Goal: Task Accomplishment & Management: Use online tool/utility

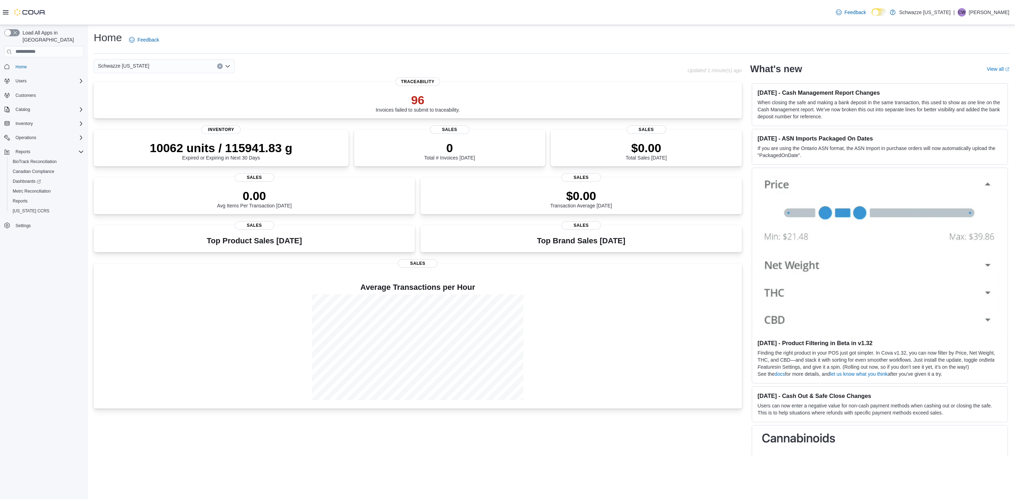
click at [283, 7] on div "Feedback Dark Mode Schwazze Colorado | CW Courtney Webb" at bounding box center [507, 12] width 1015 height 25
click at [18, 198] on span "Reports" at bounding box center [20, 201] width 15 height 6
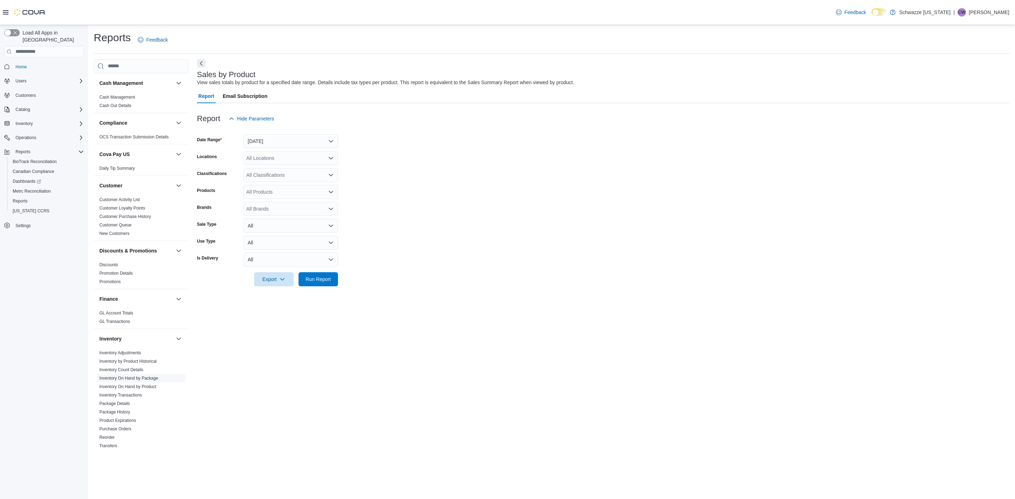
click at [150, 380] on link "Inventory On Hand by Package" at bounding box center [128, 378] width 59 height 5
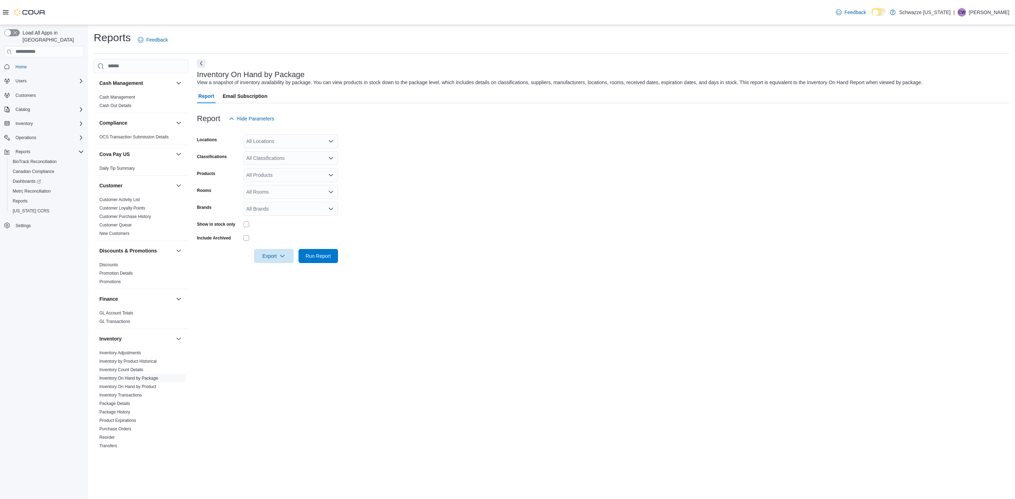
click at [296, 137] on div "All Locations" at bounding box center [290, 141] width 94 height 14
type input "**"
click at [272, 156] on span "SB - [GEOGRAPHIC_DATA]" at bounding box center [293, 153] width 62 height 7
drag, startPoint x: 408, startPoint y: 161, endPoint x: 393, endPoint y: 161, distance: 14.8
click at [404, 161] on form "Locations SB - Belmar Combo box. Selected. SB - Belmar. Press Backspace to dele…" at bounding box center [603, 194] width 812 height 137
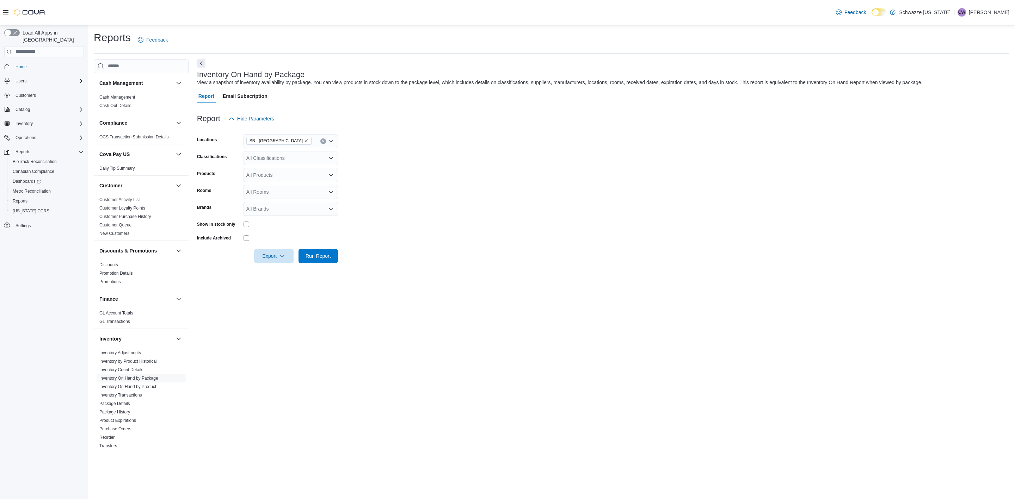
click at [269, 153] on div "All Classifications" at bounding box center [290, 158] width 94 height 14
click at [284, 177] on span "REC - Flower" at bounding box center [274, 180] width 30 height 7
click at [404, 184] on form "Locations SB - Belmar Classifications REC - Flower Combo box. Selected. REC - F…" at bounding box center [603, 194] width 812 height 137
click at [279, 176] on div "All Products" at bounding box center [290, 175] width 94 height 14
click at [377, 192] on form "Locations SB - Belmar Classifications REC - Flower Products All Products Combo …" at bounding box center [603, 194] width 812 height 137
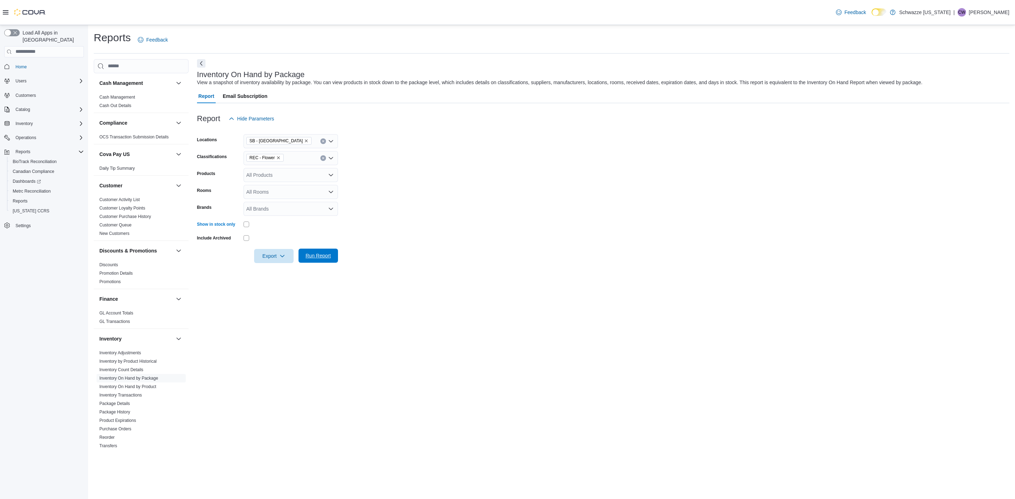
click at [320, 250] on span "Run Report" at bounding box center [318, 256] width 31 height 14
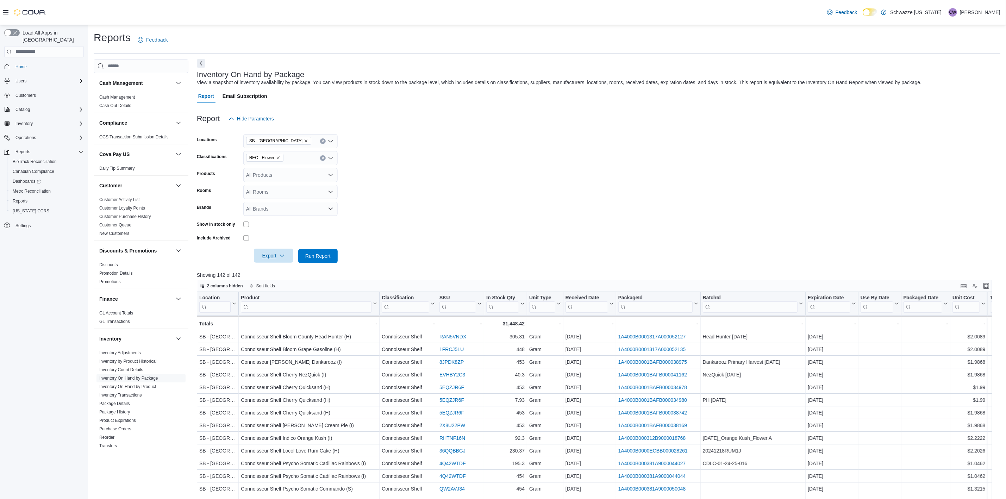
click at [277, 258] on span "Export" at bounding box center [273, 256] width 31 height 14
click at [286, 272] on span "Export to Excel" at bounding box center [275, 270] width 32 height 6
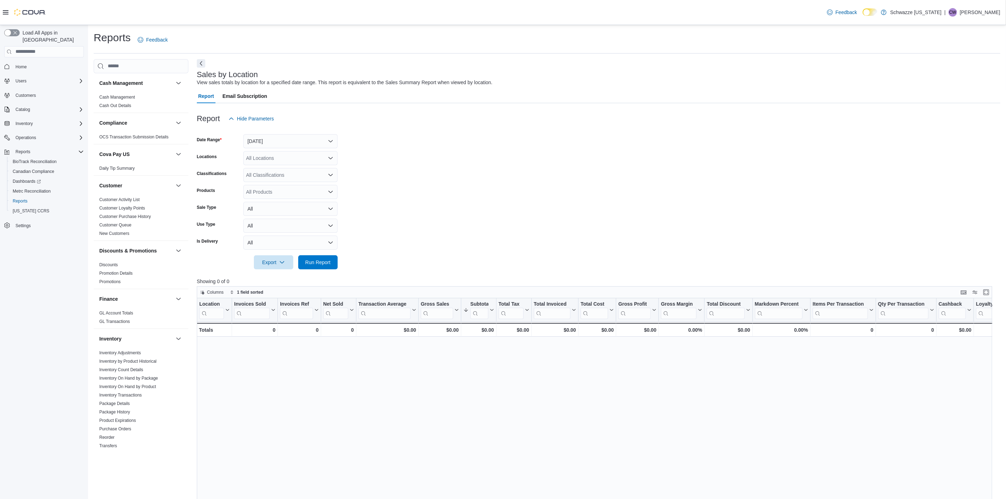
drag, startPoint x: 266, startPoint y: 154, endPoint x: 272, endPoint y: 164, distance: 11.4
click at [266, 155] on div "All Locations" at bounding box center [290, 158] width 94 height 14
click at [287, 206] on span "SB - [GEOGRAPHIC_DATA]" at bounding box center [293, 209] width 62 height 7
click at [293, 141] on button "Today" at bounding box center [290, 141] width 94 height 14
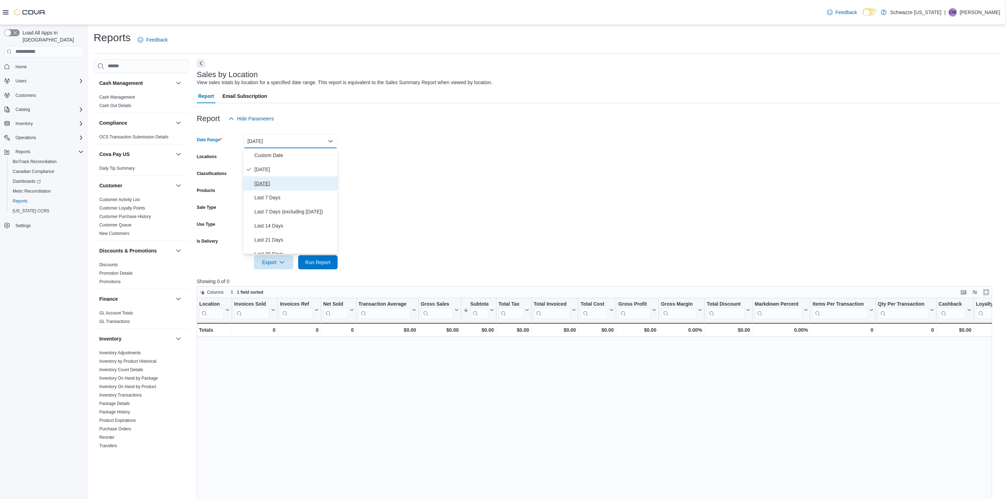
click at [275, 186] on span "Yesterday" at bounding box center [295, 183] width 80 height 8
click at [319, 262] on span "Run Report" at bounding box center [317, 262] width 25 height 7
click at [308, 133] on div at bounding box center [599, 130] width 804 height 8
click at [307, 136] on button "Yesterday" at bounding box center [290, 141] width 94 height 14
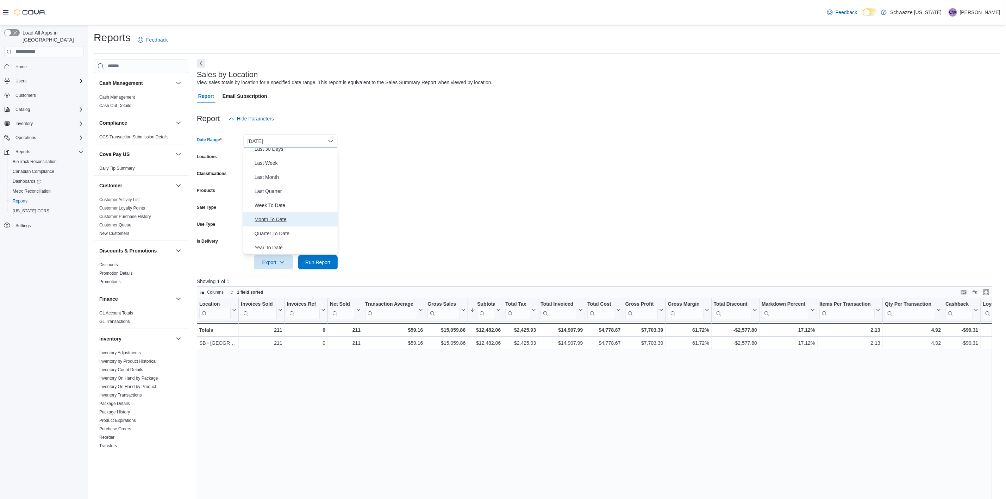
click at [291, 218] on span "Month To Date" at bounding box center [295, 219] width 80 height 8
click at [311, 266] on span "Run Report" at bounding box center [318, 262] width 31 height 14
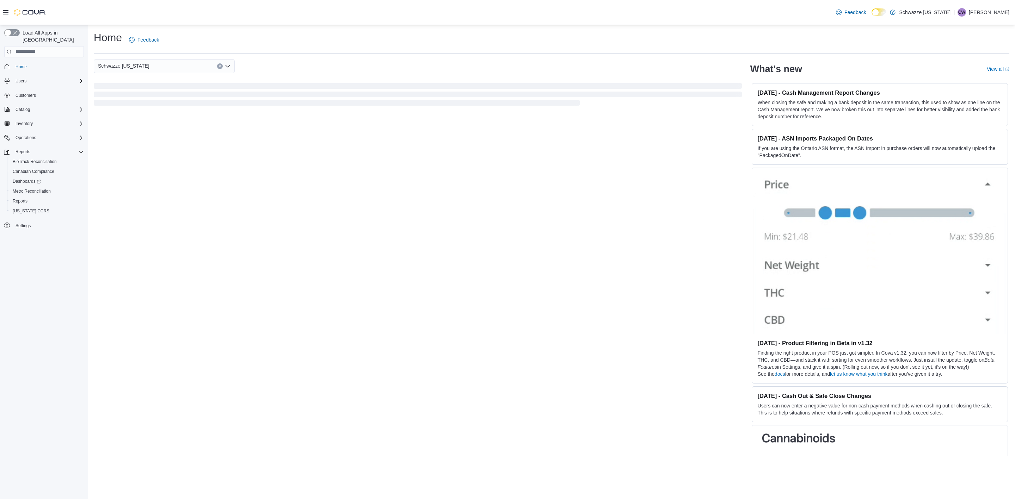
click at [129, 68] on span "Schwazze [US_STATE]" at bounding box center [123, 66] width 51 height 8
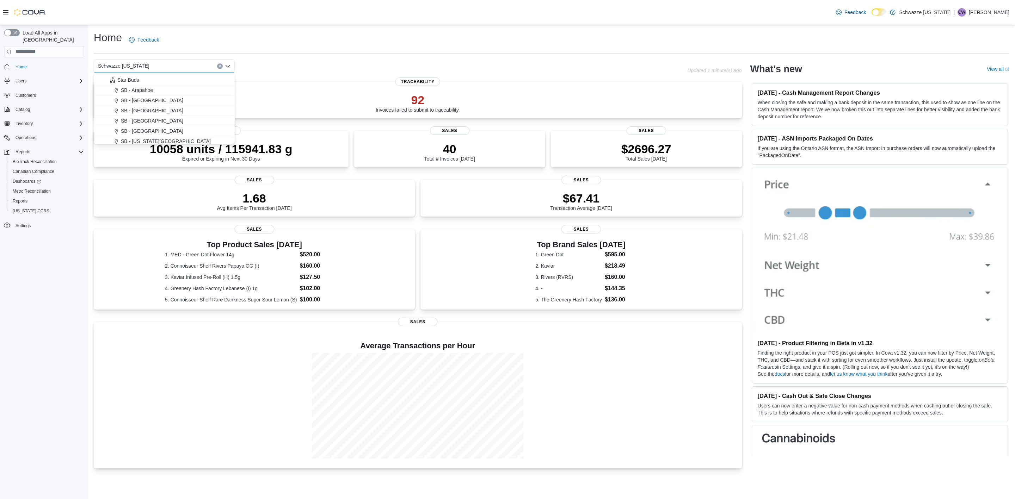
scroll to position [53, 0]
click at [141, 117] on span "SB - [GEOGRAPHIC_DATA]" at bounding box center [152, 117] width 62 height 7
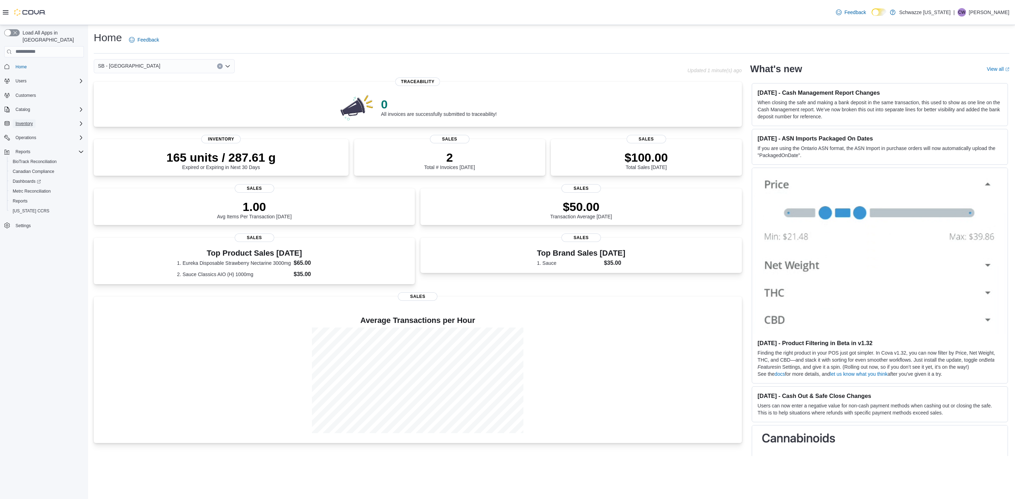
click at [33, 119] on button "Inventory" at bounding box center [24, 123] width 23 height 8
click at [42, 170] on span "Inventory Manager (Classic)" at bounding box center [42, 173] width 58 height 6
